Goal: Task Accomplishment & Management: Manage account settings

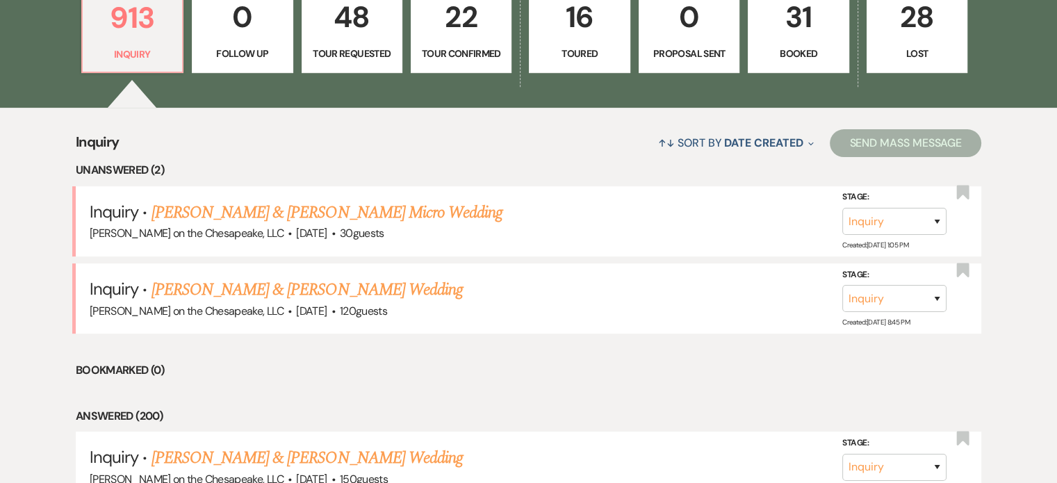
scroll to position [487, 0]
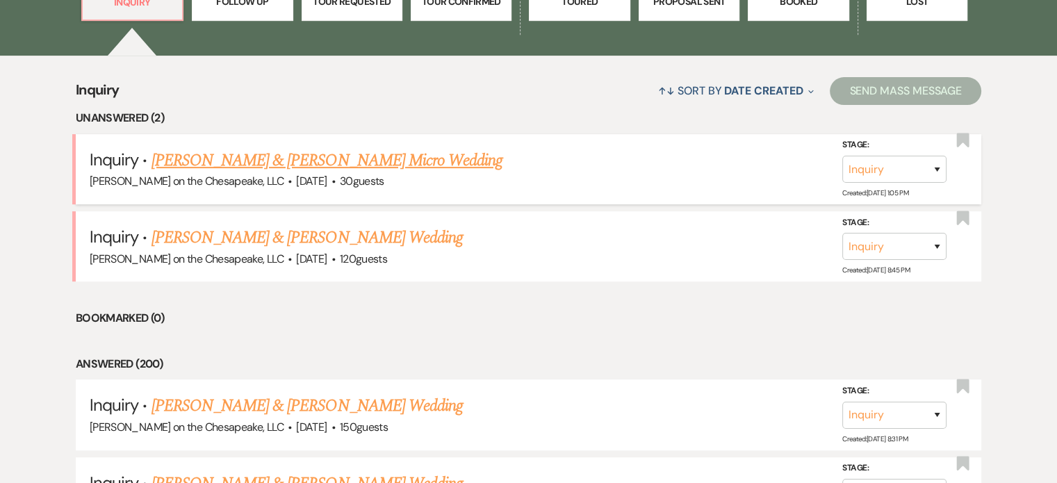
click at [320, 160] on link "[PERSON_NAME] & [PERSON_NAME] Micro Wedding" at bounding box center [328, 160] width 352 height 25
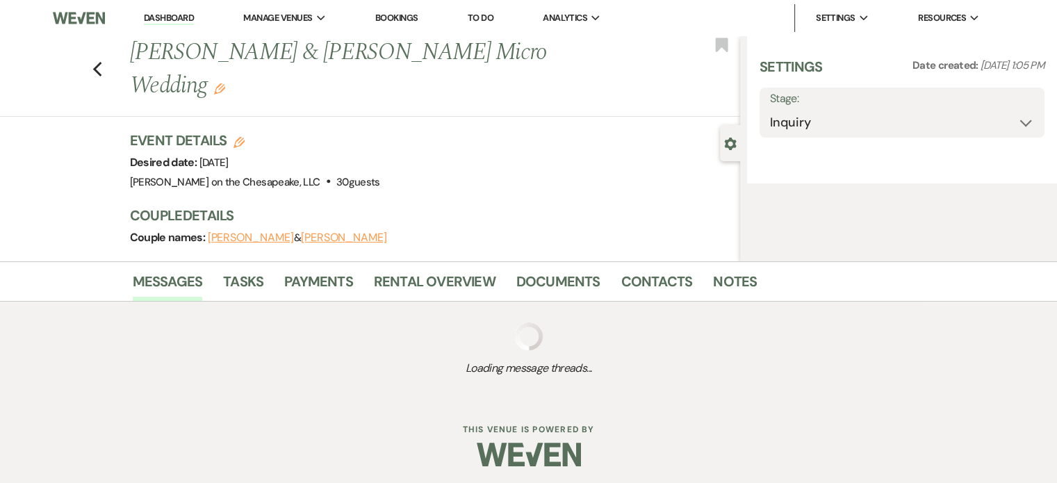
select select "5"
select select "16"
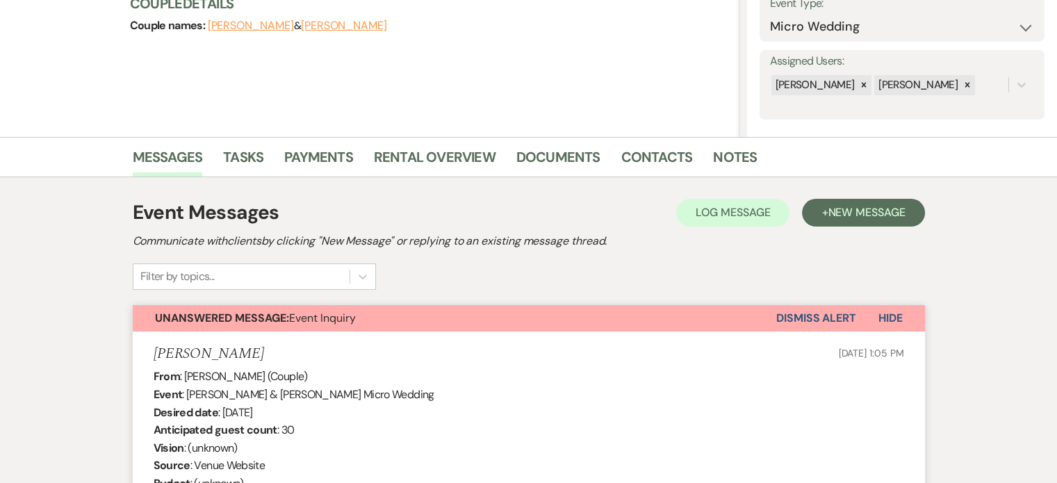
scroll to position [209, 0]
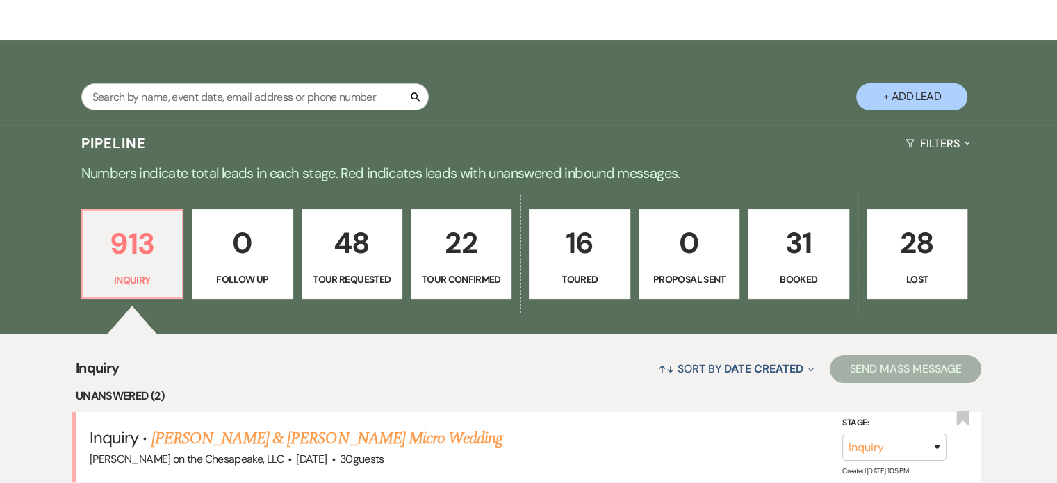
scroll to position [487, 0]
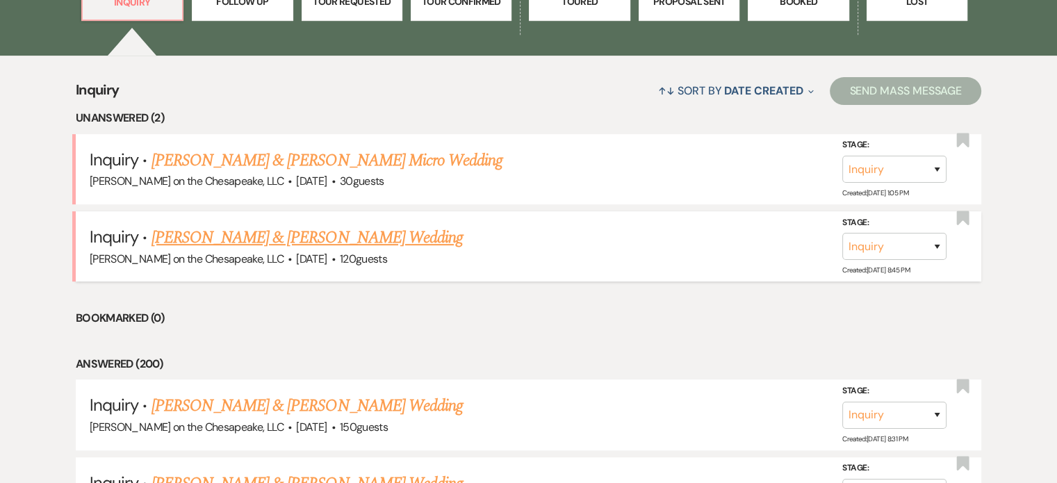
click at [280, 236] on link "[PERSON_NAME] & [PERSON_NAME] Wedding" at bounding box center [307, 237] width 311 height 25
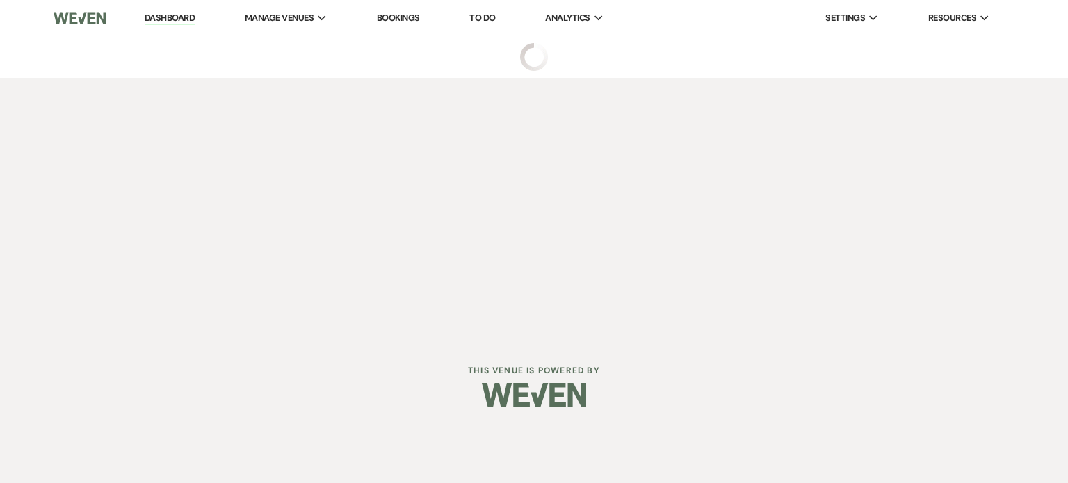
select select "5"
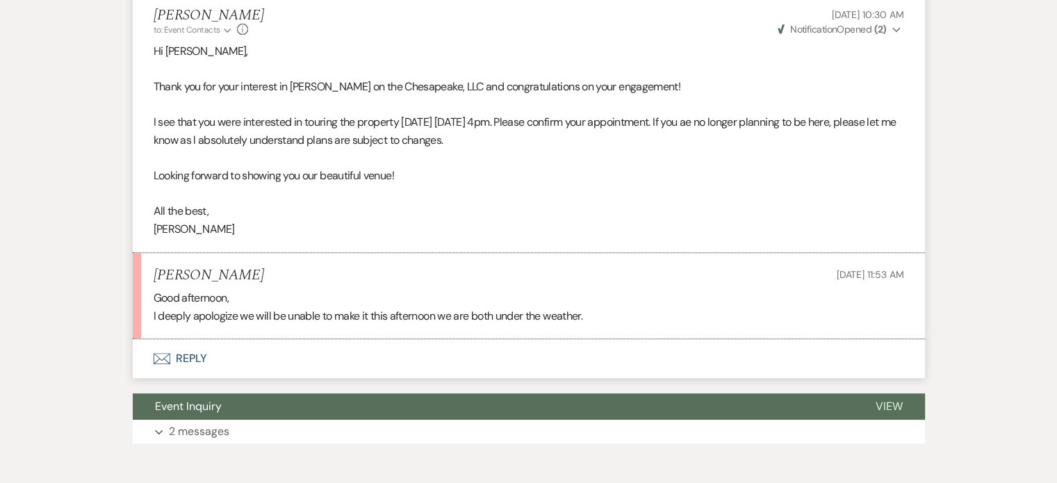
scroll to position [556, 0]
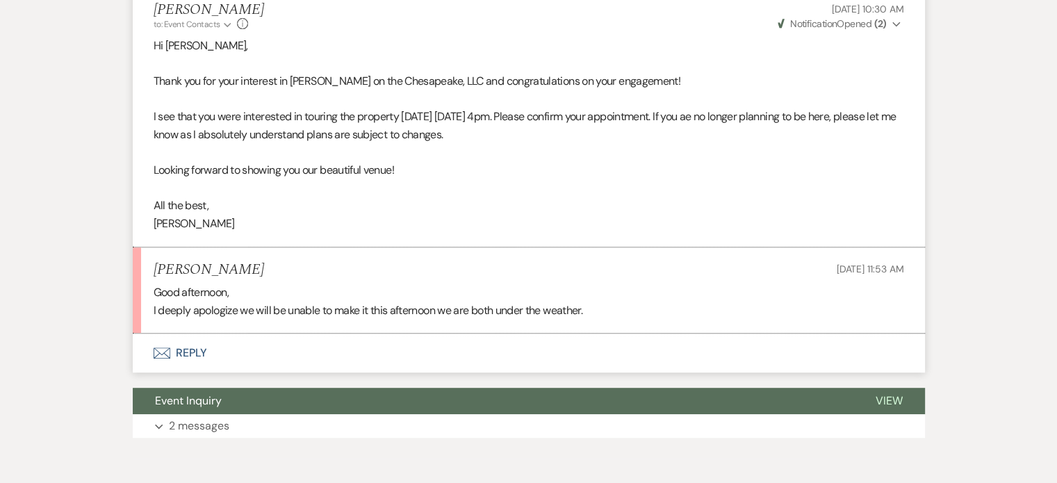
click at [193, 351] on button "Envelope Reply" at bounding box center [529, 353] width 793 height 39
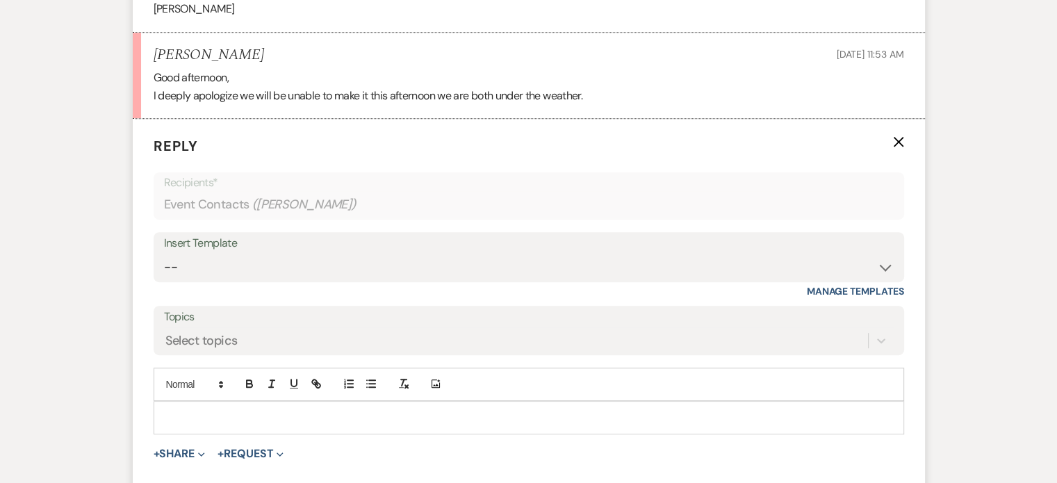
scroll to position [791, 0]
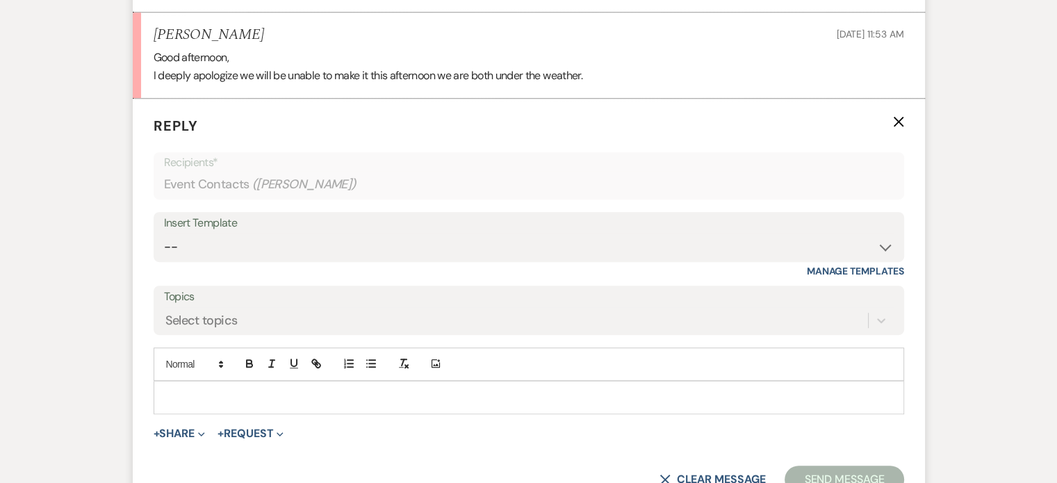
click at [170, 392] on p at bounding box center [529, 397] width 729 height 15
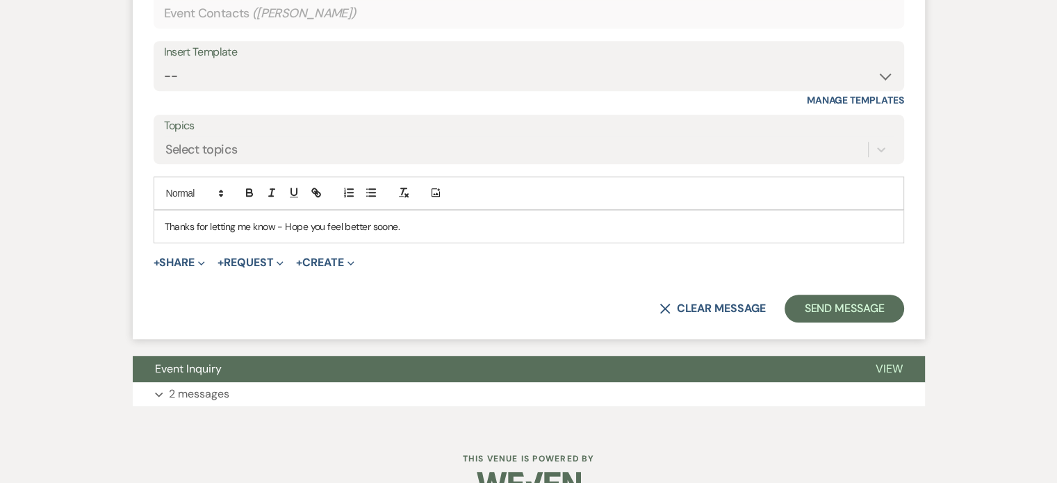
scroll to position [993, 0]
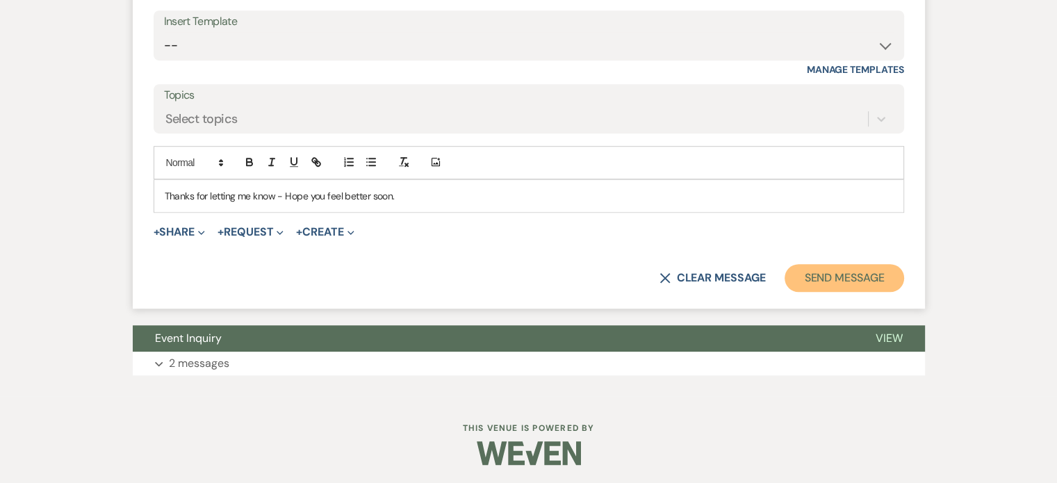
click at [847, 277] on button "Send Message" at bounding box center [844, 278] width 119 height 28
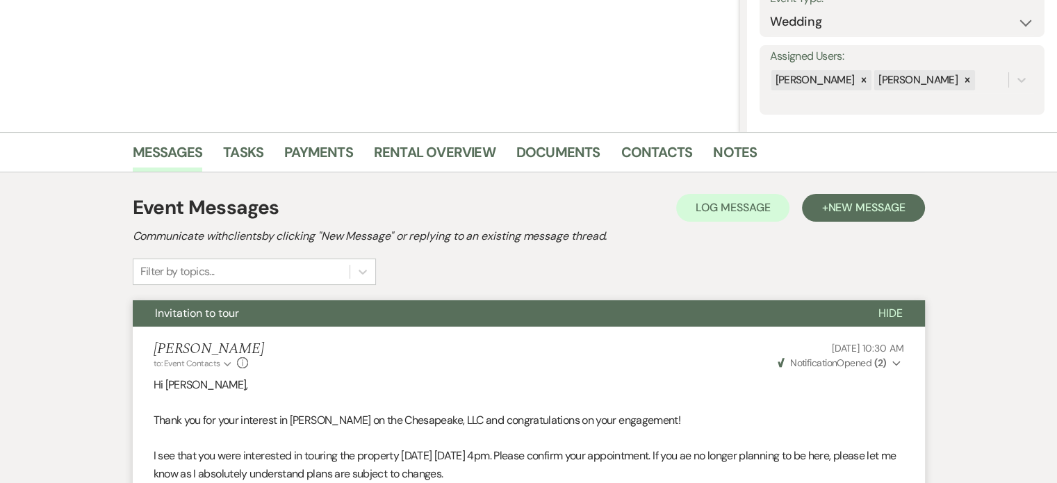
scroll to position [215, 0]
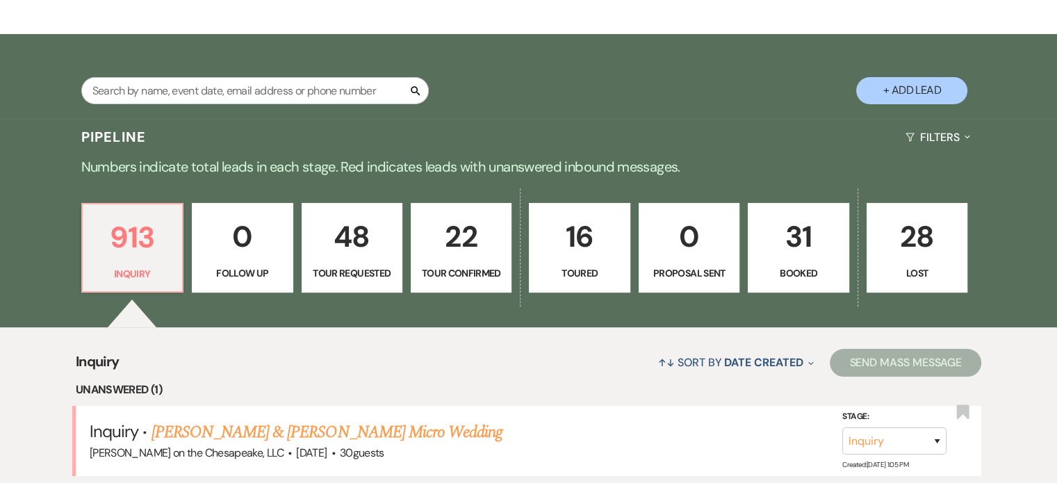
scroll to position [487, 0]
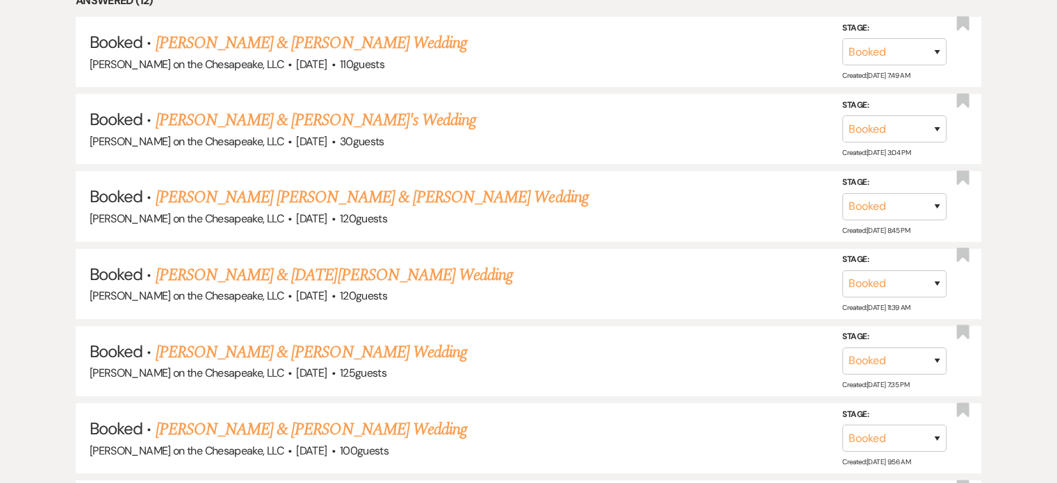
scroll to position [695, 0]
click at [378, 42] on link "Alex Sledge & Marissa Murray's Wedding" at bounding box center [311, 43] width 311 height 25
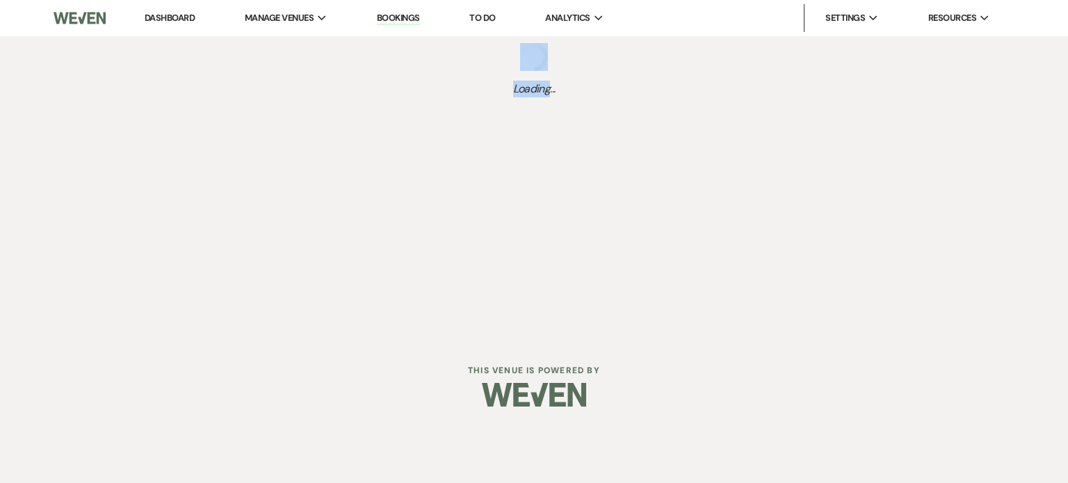
click at [378, 42] on div "Loading..." at bounding box center [534, 70] width 1068 height 68
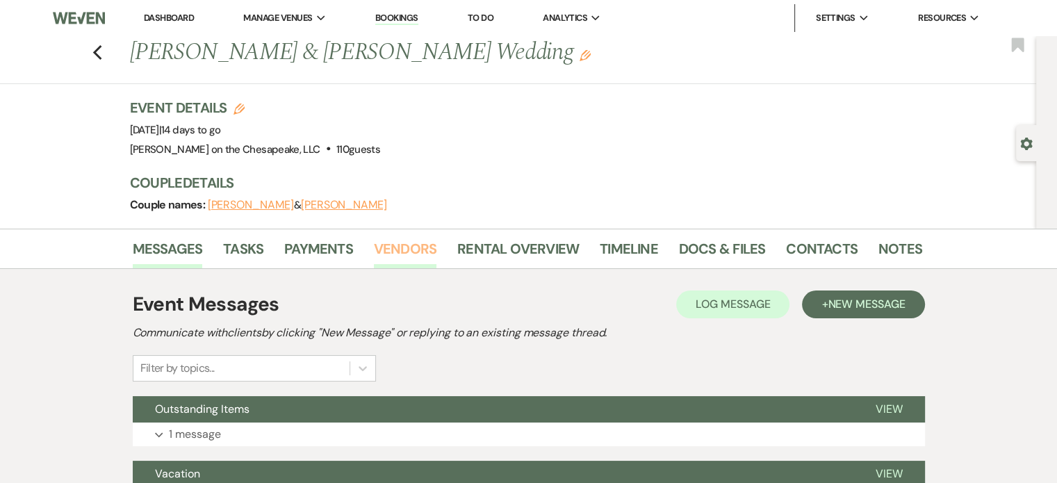
click at [414, 247] on link "Vendors" at bounding box center [405, 253] width 63 height 31
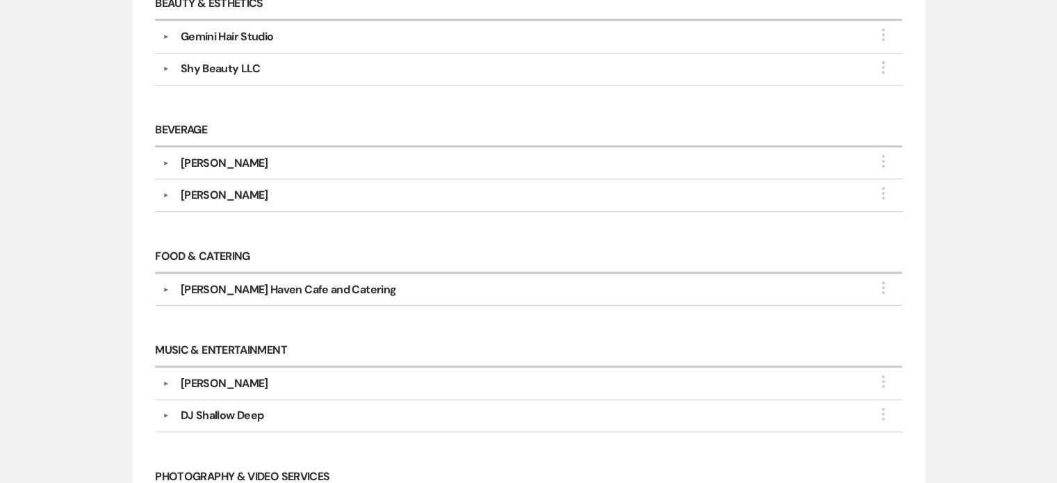
scroll to position [487, 0]
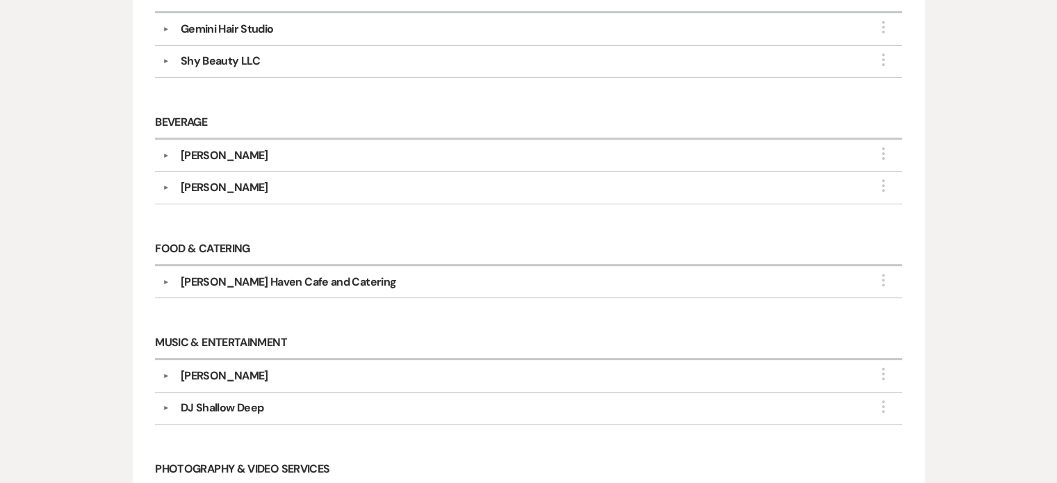
click at [227, 151] on div "Alexis Livingston" at bounding box center [225, 155] width 88 height 17
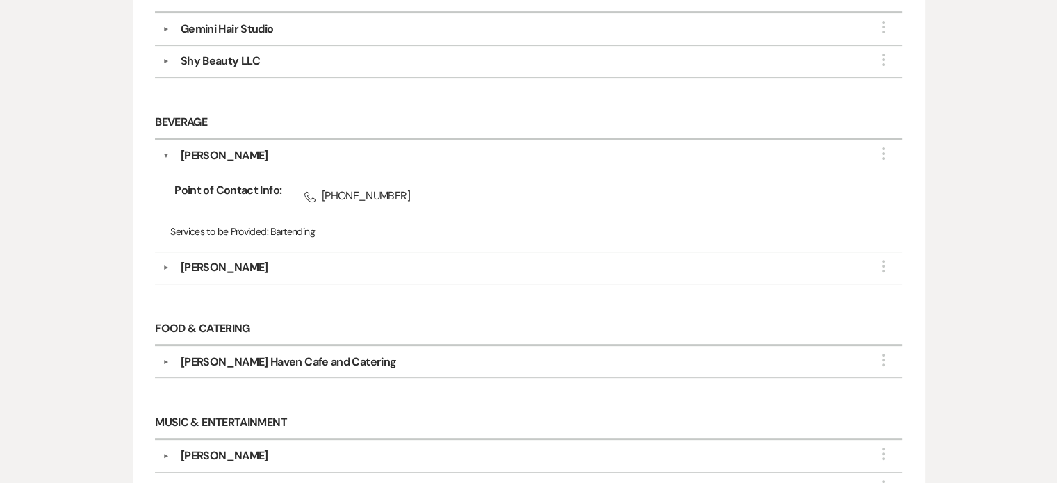
click at [204, 266] on div "Gianna Robey" at bounding box center [225, 267] width 88 height 17
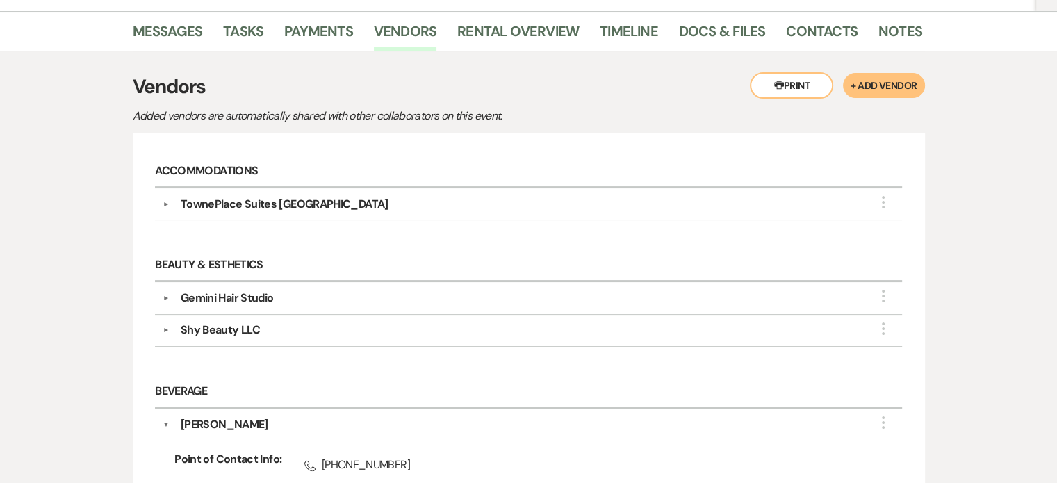
scroll to position [139, 0]
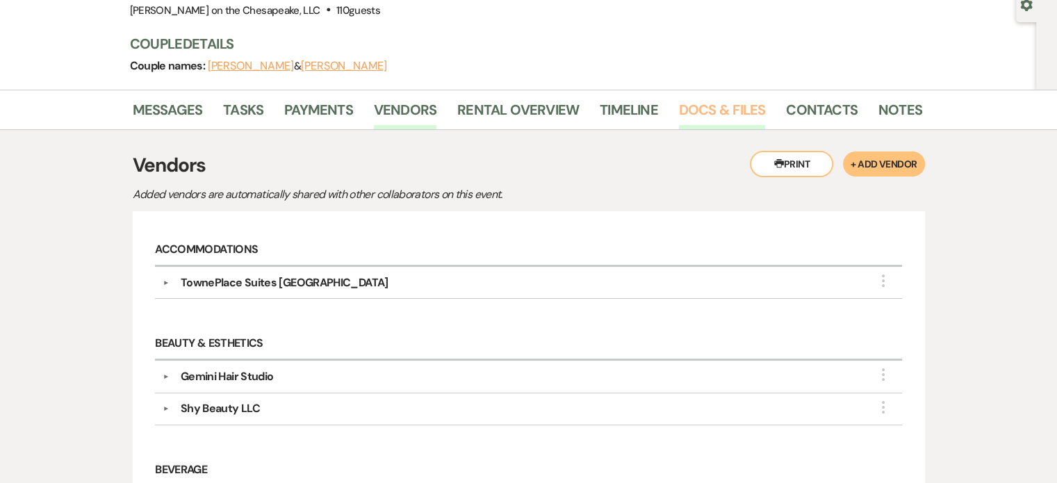
click at [712, 107] on link "Docs & Files" at bounding box center [722, 114] width 86 height 31
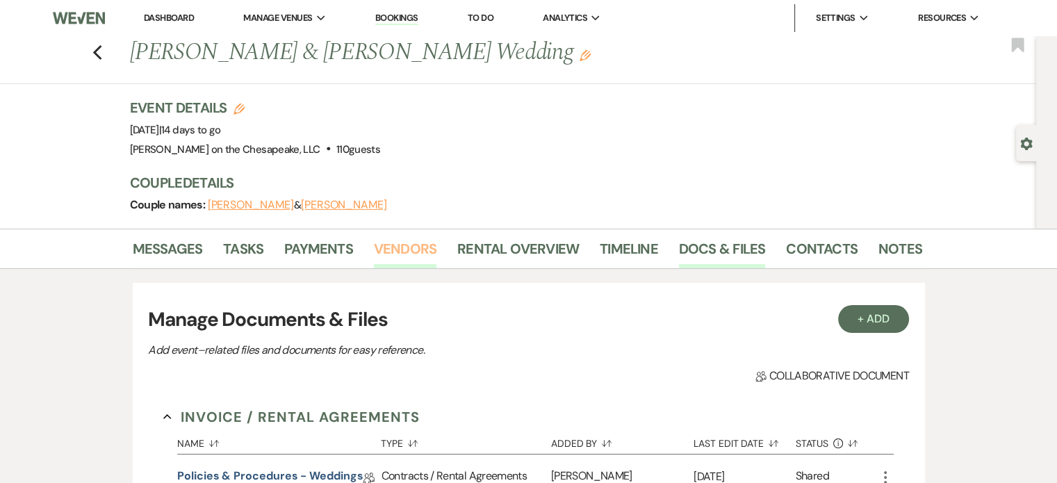
click at [409, 247] on link "Vendors" at bounding box center [405, 253] width 63 height 31
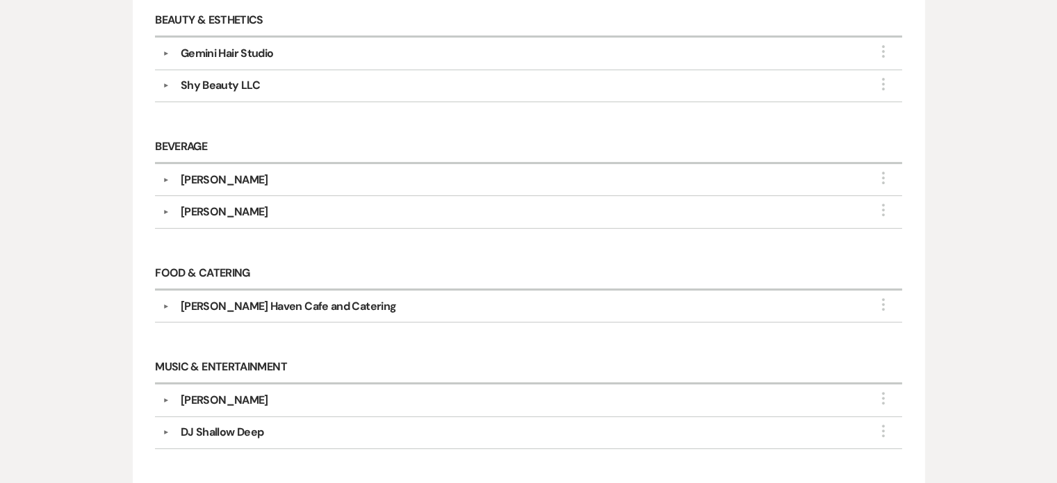
scroll to position [487, 0]
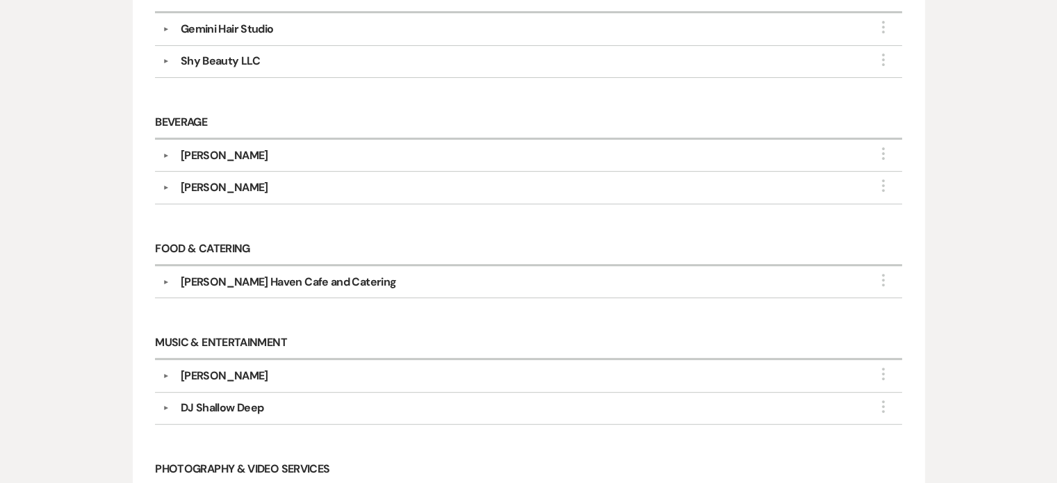
click at [242, 186] on div "Gianna Robey" at bounding box center [225, 187] width 88 height 17
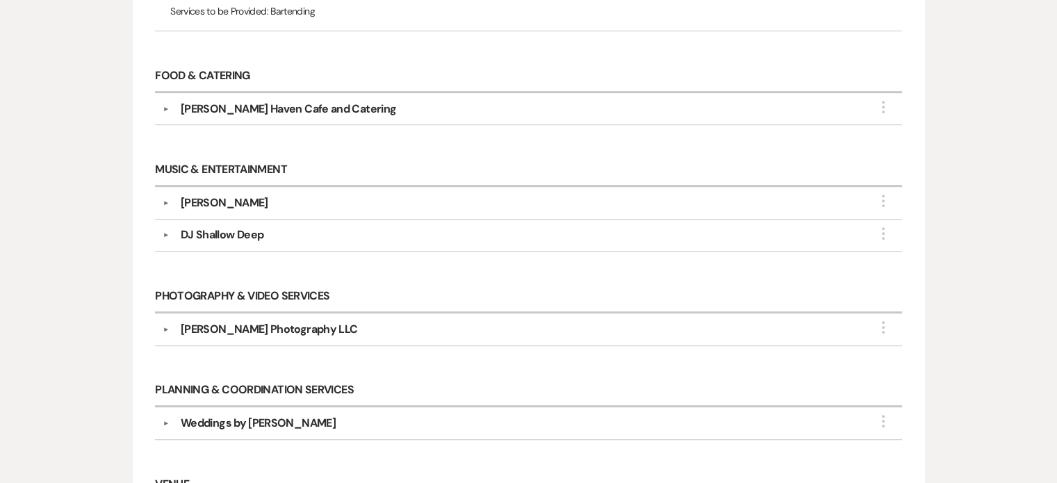
scroll to position [765, 0]
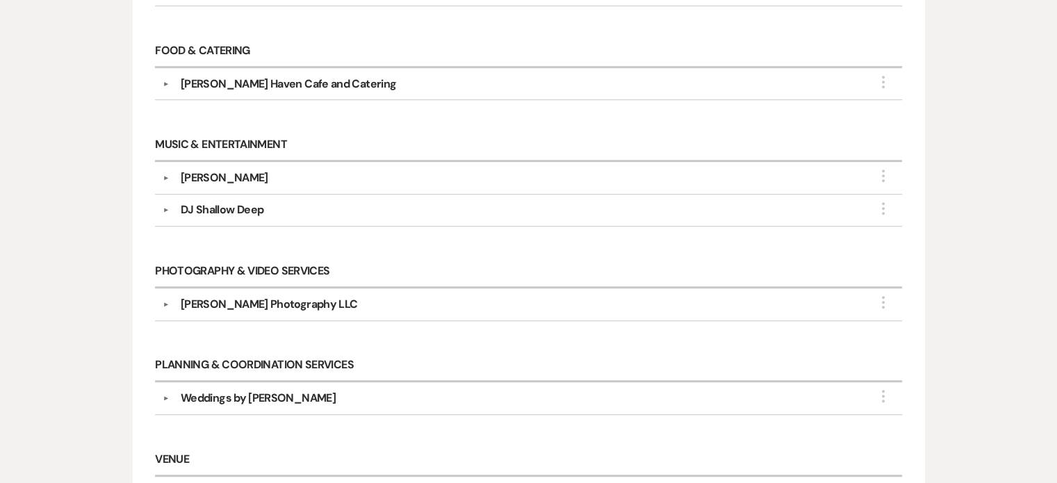
click at [303, 299] on div "Elizabeth Wright Photography LLC" at bounding box center [269, 304] width 177 height 17
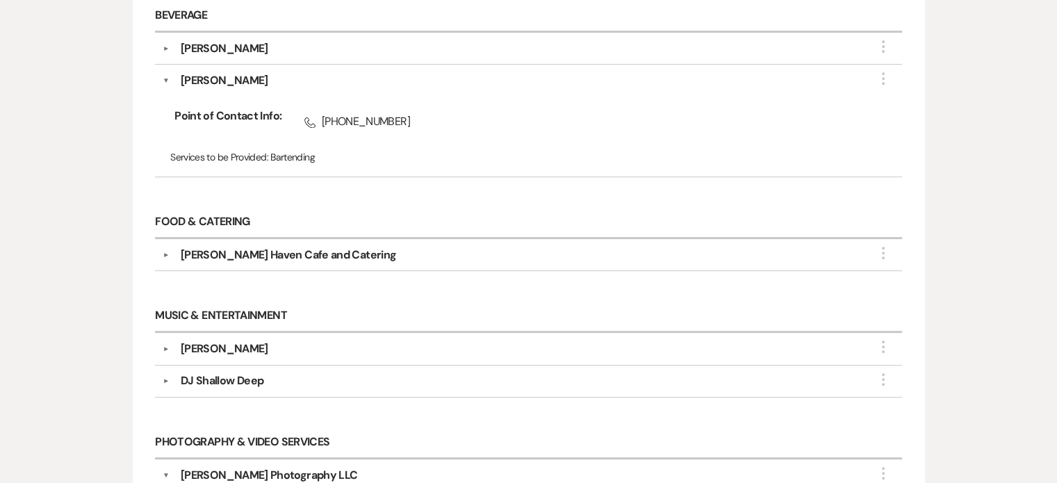
scroll to position [626, 0]
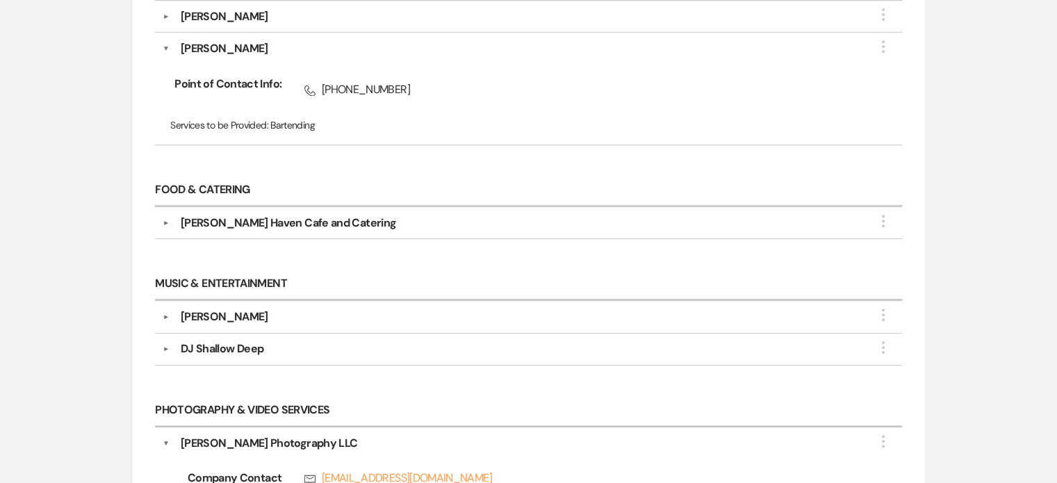
click at [325, 222] on div "Hardesty Haven Cafe and Catering" at bounding box center [289, 223] width 216 height 17
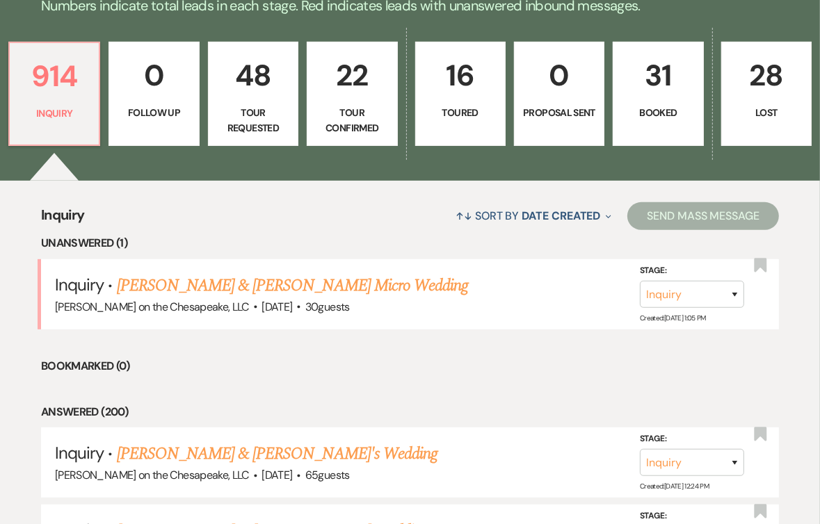
click at [660, 113] on p "Booked" at bounding box center [657, 112] width 72 height 15
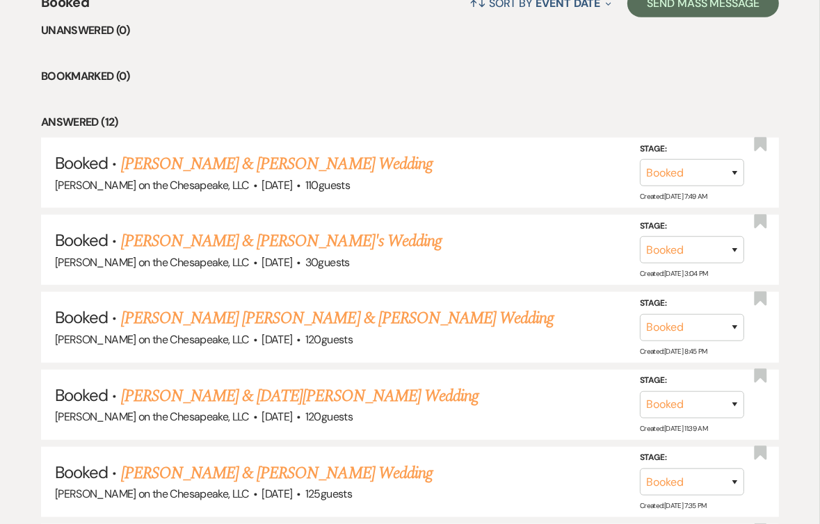
scroll to position [624, 0]
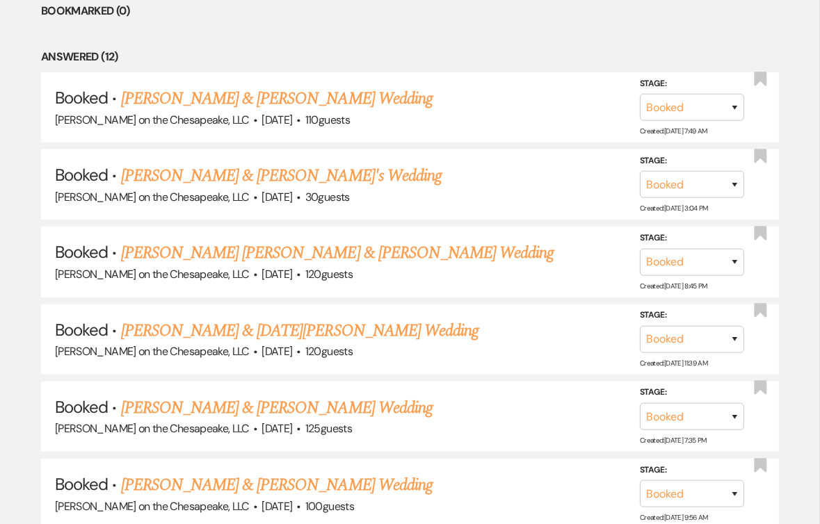
click at [339, 98] on link "[PERSON_NAME] & [PERSON_NAME] Wedding" at bounding box center [276, 98] width 311 height 25
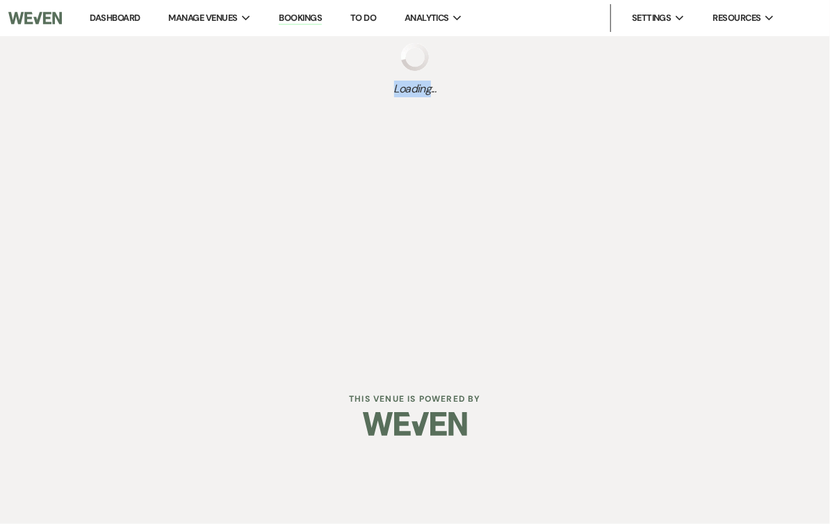
click at [339, 98] on div "Loading..." at bounding box center [415, 70] width 830 height 68
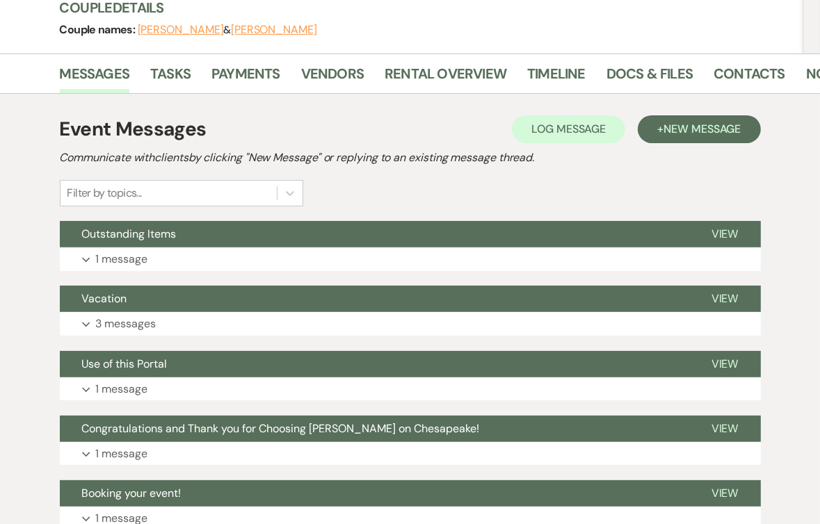
scroll to position [209, 0]
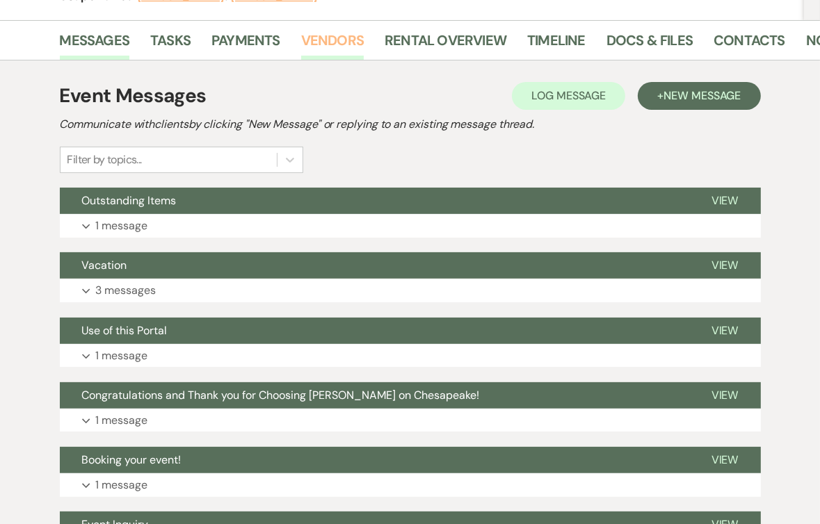
click at [339, 38] on link "Vendors" at bounding box center [332, 44] width 63 height 31
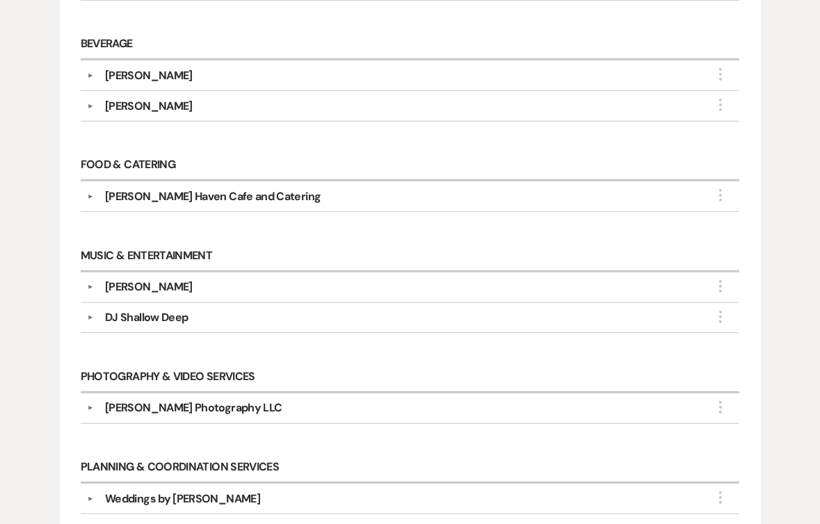
scroll to position [556, 0]
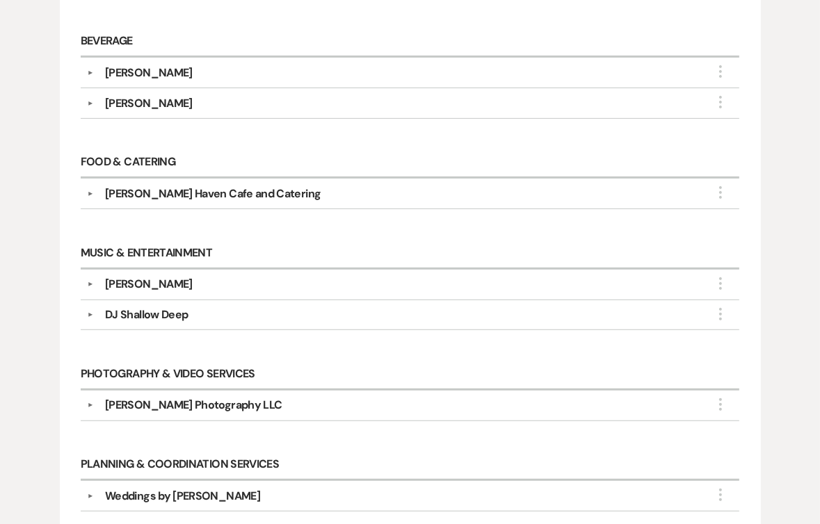
click at [270, 191] on div "[PERSON_NAME] Haven Cafe and Catering" at bounding box center [213, 194] width 216 height 17
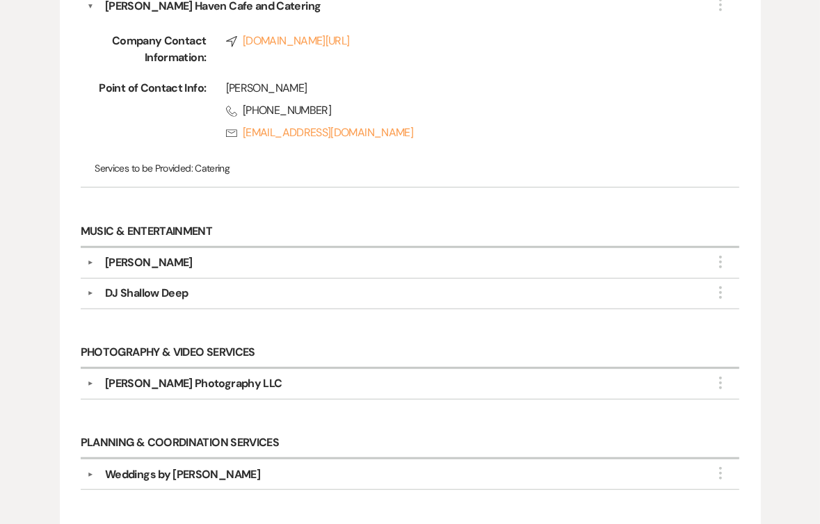
scroll to position [765, 0]
